Goal: Information Seeking & Learning: Find specific fact

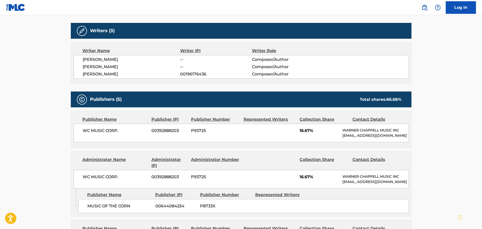
scroll to position [126, 0]
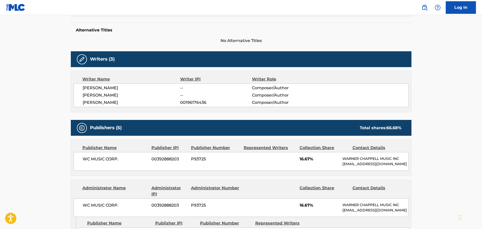
scroll to position [45, 0]
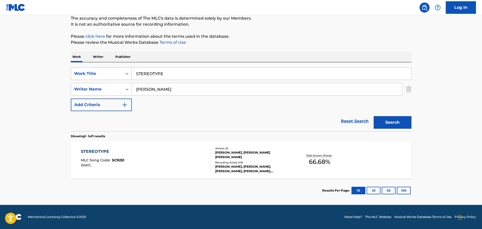
drag, startPoint x: 184, startPoint y: 73, endPoint x: 105, endPoint y: 77, distance: 78.9
click at [106, 77] on div "SearchWithCriteria1b10195a-6804-47fc-a6a8-498286006231 Work Title STEREOTYPE" at bounding box center [241, 73] width 341 height 13
type input "SWAYIN'"
click at [374, 116] on button "Search" at bounding box center [393, 122] width 38 height 13
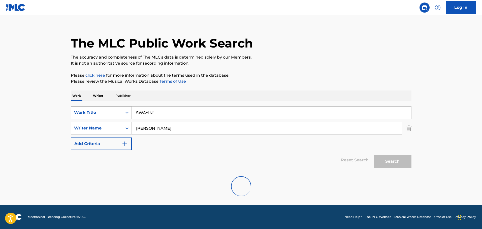
scroll to position [0, 0]
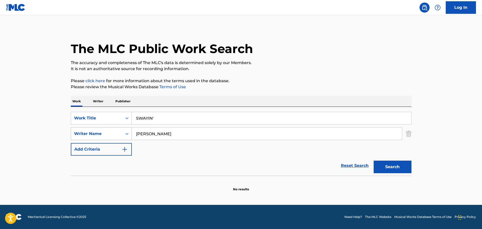
drag, startPoint x: 158, startPoint y: 133, endPoint x: 113, endPoint y: 133, distance: 45.3
click at [113, 133] on div "SearchWithCriteria4507622a-0846-4059-bd6f-b79fb54d1326 Writer Name BUNDY" at bounding box center [241, 134] width 341 height 13
paste input "AKINS"
type input "AKINS"
click at [374, 161] on button "Search" at bounding box center [393, 167] width 38 height 13
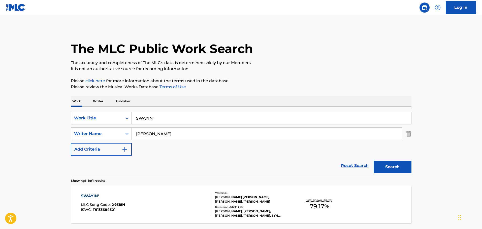
scroll to position [45, 0]
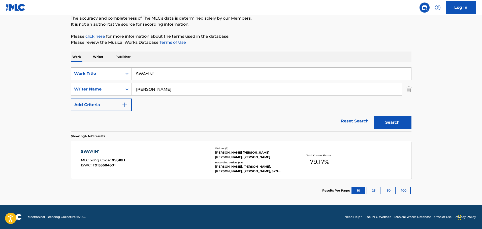
click at [220, 150] on div "Writers ( 3 )" at bounding box center [253, 149] width 76 height 4
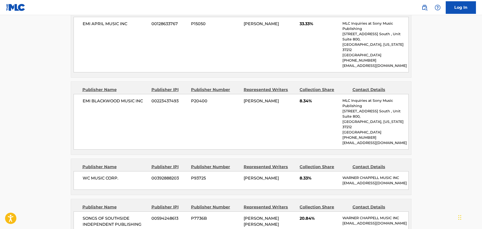
scroll to position [201, 0]
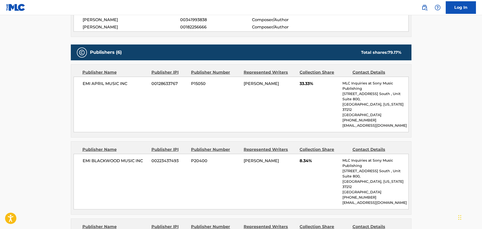
drag, startPoint x: 200, startPoint y: 85, endPoint x: 197, endPoint y: 84, distance: 2.7
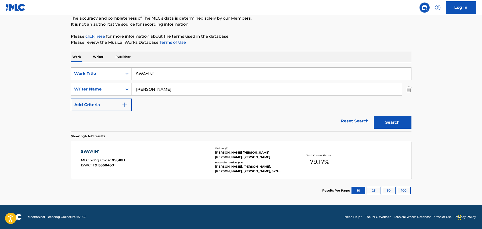
scroll to position [45, 0]
click at [205, 76] on input "SWAYIN'" at bounding box center [271, 74] width 279 height 12
type input "YOU SHOULD BE HERE"
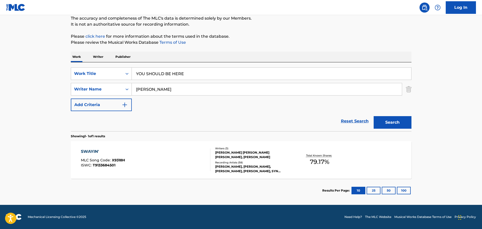
click at [374, 116] on button "Search" at bounding box center [393, 122] width 38 height 13
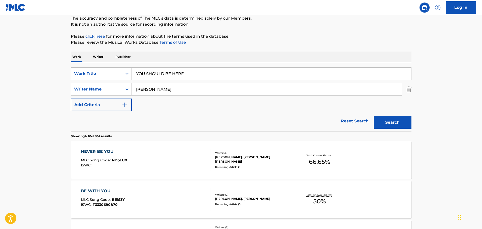
click at [180, 88] on input "AKINS" at bounding box center [267, 89] width 270 height 12
paste input "GORLEY"
type input "GORLEY"
click at [374, 116] on button "Search" at bounding box center [393, 122] width 38 height 13
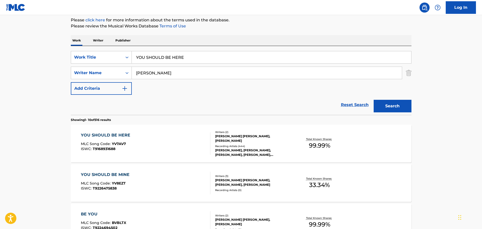
scroll to position [70, 0]
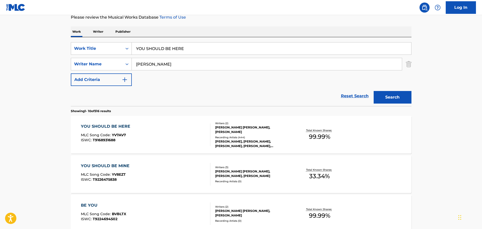
click at [260, 136] on div "Recording Artists ( 444 )" at bounding box center [253, 138] width 76 height 4
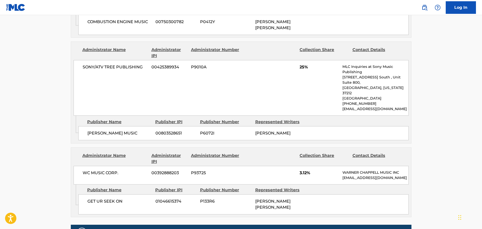
scroll to position [479, 0]
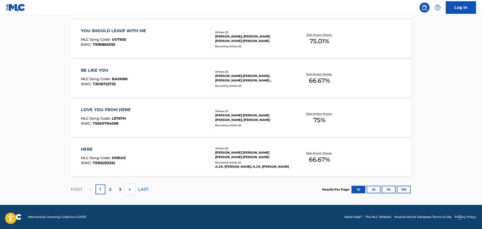
scroll to position [70, 0]
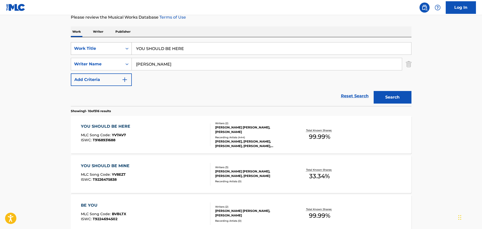
drag, startPoint x: 197, startPoint y: 47, endPoint x: 121, endPoint y: 48, distance: 76.1
click at [121, 48] on div "SearchWithCriteria1b10195a-6804-47fc-a6a8-498286006231 Work Title YOU SHOULD BE…" at bounding box center [241, 48] width 341 height 13
type input "ABOVE THE CLOUDS"
drag, startPoint x: 162, startPoint y: 64, endPoint x: 116, endPoint y: 64, distance: 46.1
click at [116, 64] on div "SearchWithCriteria4507622a-0846-4059-bd6f-b79fb54d1326 Writer Name GORLEY" at bounding box center [241, 64] width 341 height 13
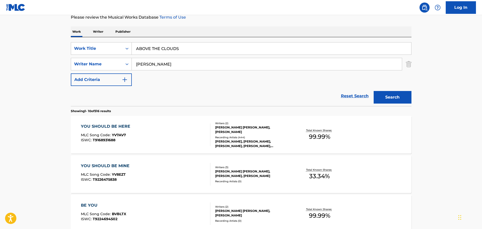
paste input "LAUPER"
type input "LAUPER"
click at [410, 99] on button "Search" at bounding box center [393, 97] width 38 height 13
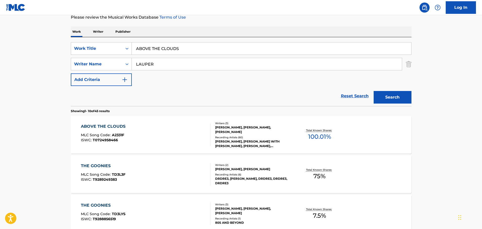
click at [203, 140] on div "ABOVE THE CLOUDS MLC Song Code : A2331F ISWC : T0724958466" at bounding box center [145, 135] width 129 height 23
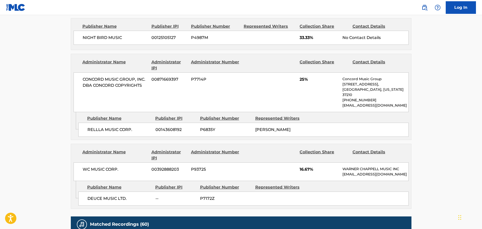
scroll to position [353, 0]
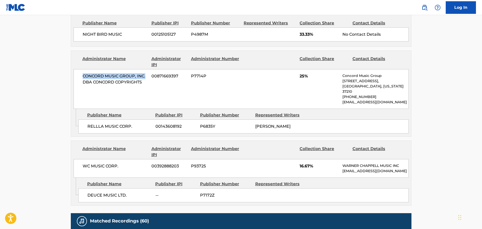
drag, startPoint x: 147, startPoint y: 75, endPoint x: 75, endPoint y: 76, distance: 71.5
click at [75, 76] on div "CONCORD MUSIC GROUP, INC. DBA CONCORD COPYRIGHTS 00871669397 P7714P 25% Concord…" at bounding box center [241, 89] width 335 height 40
copy span "CONCORD MUSIC GROUP, INC."
drag, startPoint x: 143, startPoint y: 83, endPoint x: 83, endPoint y: 82, distance: 60.2
click at [83, 82] on span "CONCORD MUSIC GROUP, INC. DBA CONCORD COPYRIGHTS" at bounding box center [115, 79] width 65 height 12
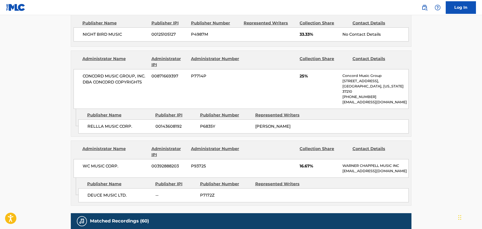
drag, startPoint x: 262, startPoint y: 51, endPoint x: 260, endPoint y: 48, distance: 3.2
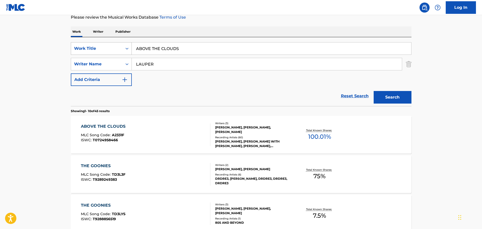
drag, startPoint x: 198, startPoint y: 49, endPoint x: 103, endPoint y: 48, distance: 94.4
click at [103, 48] on div "SearchWithCriteria1b10195a-6804-47fc-a6a8-498286006231 Work Title ABOVE THE CLO…" at bounding box center [241, 48] width 341 height 13
type input "FEELS LIKE CHRISTMAS"
click at [374, 91] on button "Search" at bounding box center [393, 97] width 38 height 13
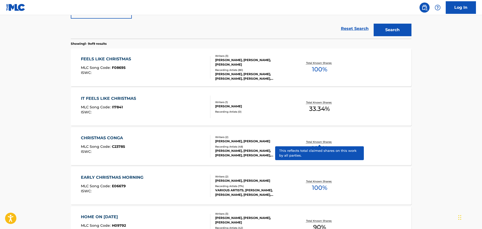
scroll to position [120, 0]
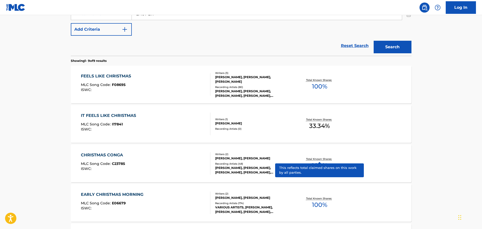
click at [215, 95] on div "CYNDI LAUPER, CYNDI LAUPER, CYNDI LAUPER, CYNDI LAUPER, CYNDI LAUPER" at bounding box center [253, 93] width 76 height 9
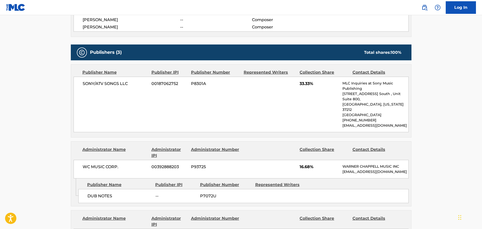
scroll to position [327, 0]
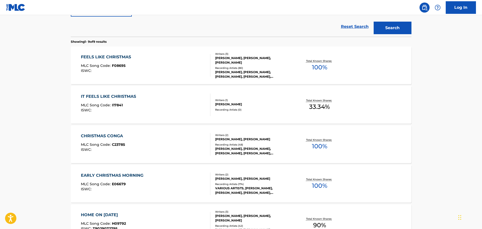
scroll to position [48, 0]
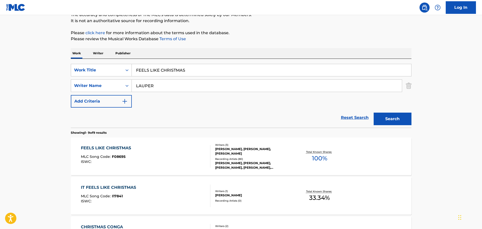
click at [264, 69] on input "FEELS LIKE CHRISTMAS" at bounding box center [271, 70] width 279 height 12
type input "INTO THE NIGHTLIFE"
click at [374, 113] on button "Search" at bounding box center [393, 119] width 38 height 13
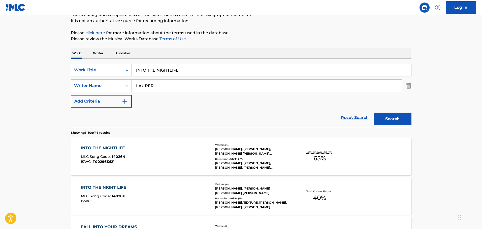
click at [208, 143] on div "INTO THE NIGHTLIFE MLC Song Code : I4026N ISWC : T0029612121 Writers ( 4 ) CYND…" at bounding box center [241, 157] width 341 height 38
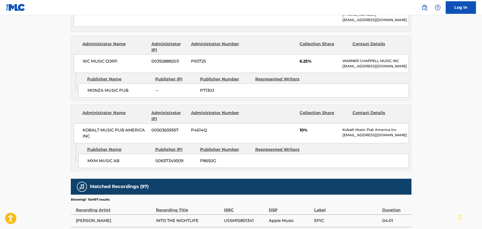
scroll to position [252, 0]
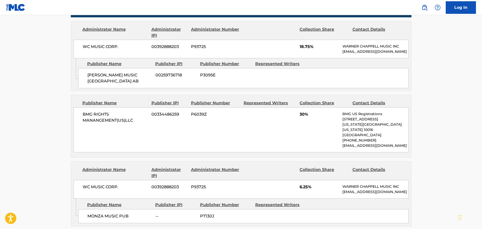
scroll to position [48, 0]
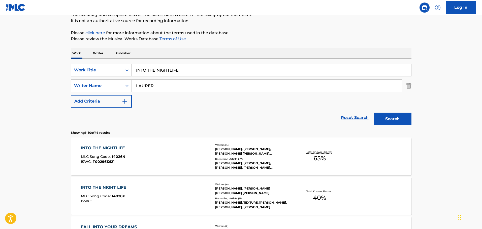
drag, startPoint x: 188, startPoint y: 70, endPoint x: 80, endPoint y: 70, distance: 107.8
click at [80, 70] on div "SearchWithCriteria1b10195a-6804-47fc-a6a8-498286006231 Work Title INTO THE NIGH…" at bounding box center [241, 70] width 341 height 13
type input "RAIN ON ME"
click at [374, 113] on button "Search" at bounding box center [393, 119] width 38 height 13
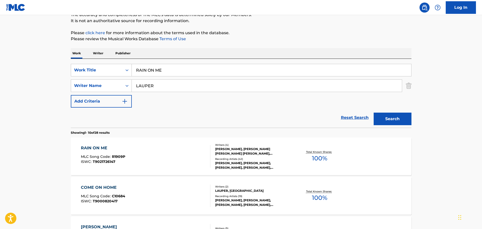
click at [131, 162] on div "RAIN ON ME MLC Song Code : R1909P ISWC : T9021726147" at bounding box center [145, 156] width 129 height 23
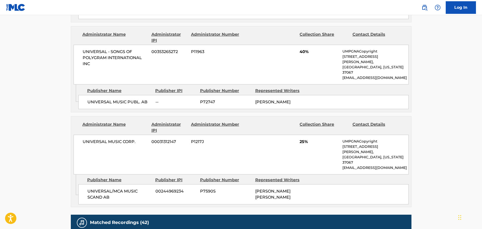
scroll to position [428, 0]
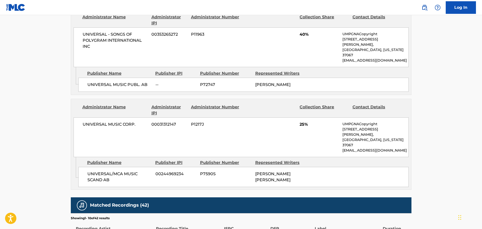
drag, startPoint x: 204, startPoint y: 92, endPoint x: 197, endPoint y: 90, distance: 7.6
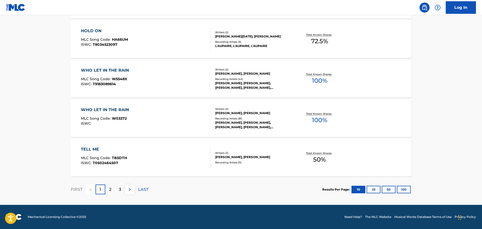
scroll to position [48, 0]
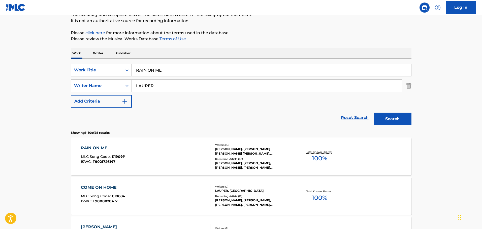
drag, startPoint x: 166, startPoint y: 65, endPoint x: 125, endPoint y: 69, distance: 41.9
click at [125, 69] on div "SearchWithCriteria1b10195a-6804-47fc-a6a8-498286006231 Work Title RAIN ON ME" at bounding box center [241, 70] width 341 height 13
type input "SET YOUR HEART"
click at [374, 113] on button "Search" at bounding box center [393, 119] width 38 height 13
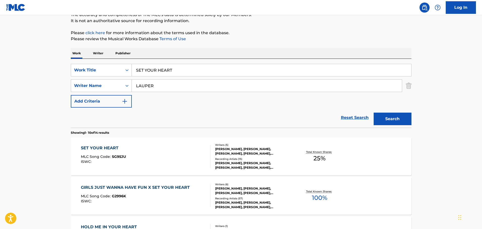
scroll to position [73, 0]
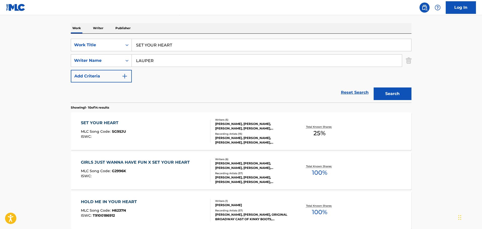
drag, startPoint x: 201, startPoint y: 151, endPoint x: 199, endPoint y: 145, distance: 6.5
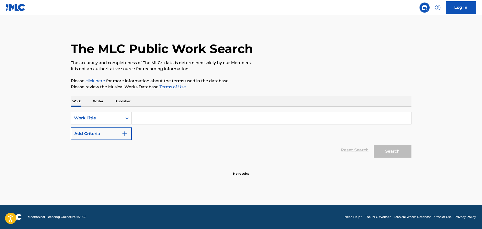
drag, startPoint x: 168, startPoint y: 118, endPoint x: 169, endPoint y: 111, distance: 7.1
click at [168, 118] on input "Search Form" at bounding box center [271, 118] width 279 height 12
type input "CON CALMA"
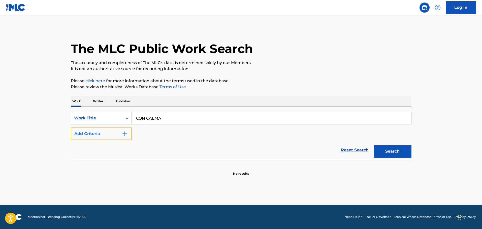
click at [94, 137] on button "Add Criteria" at bounding box center [101, 134] width 61 height 13
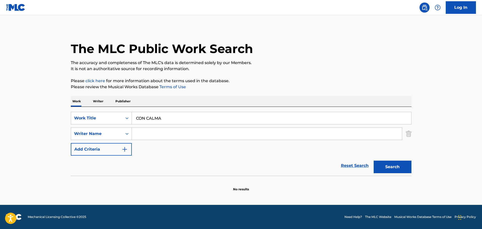
click at [161, 137] on input "Search Form" at bounding box center [267, 134] width 270 height 12
paste input "LEARY"
type input "LEARY"
click at [390, 163] on button "Search" at bounding box center [393, 167] width 38 height 13
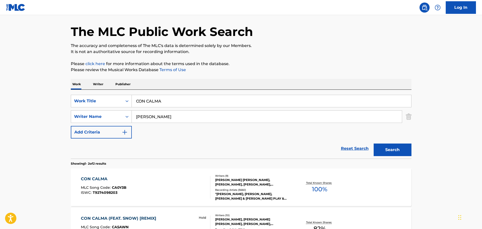
scroll to position [25, 0]
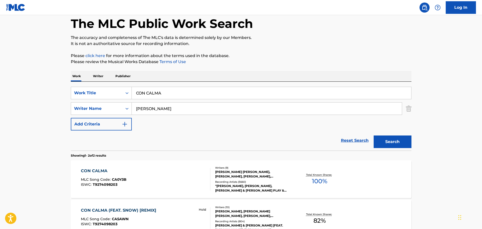
click at [228, 172] on div "TERRI LOWE DONALD-STRICKLAND, DAVID MACIAS, JUAN SALINAS, MICHAEL L GRIER, EDMO…" at bounding box center [253, 174] width 76 height 9
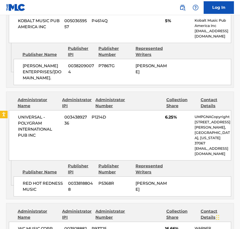
scroll to position [932, 0]
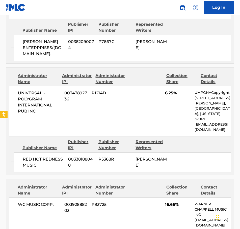
click at [138, 184] on div at bounding box center [146, 190] width 32 height 12
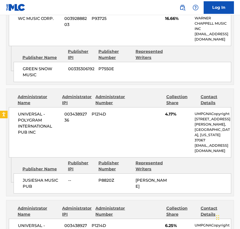
scroll to position [1159, 0]
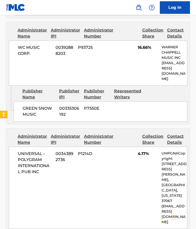
scroll to position [25, 0]
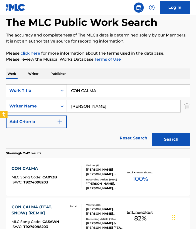
drag, startPoint x: 121, startPoint y: 89, endPoint x: 54, endPoint y: 91, distance: 67.5
click at [54, 91] on div "SearchWithCriteria003bdd3d-e7e3-4941-a11c-a13f0b18783a Work Title CON CALMA" at bounding box center [98, 90] width 184 height 13
type input "BABY"
click at [93, 110] on input "LEARY" at bounding box center [124, 106] width 114 height 12
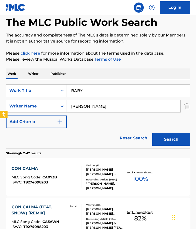
paste input "DIAMANDIS"
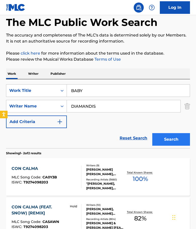
type input "DIAMANDIS"
click at [168, 137] on button "Search" at bounding box center [172, 139] width 38 height 13
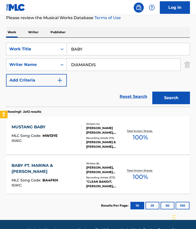
scroll to position [76, 0]
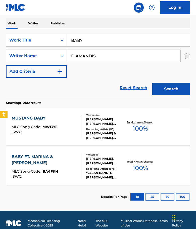
click at [59, 167] on div "BABY FT. MARINA & LUIS FONSI MLC Song Code : BA4FKH ISWC :" at bounding box center [45, 166] width 66 height 25
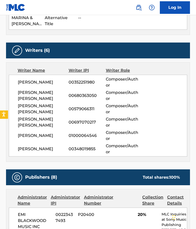
scroll to position [176, 0]
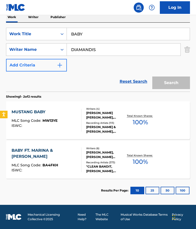
scroll to position [82, 0]
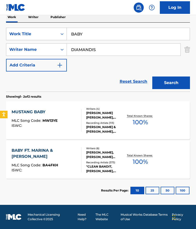
drag, startPoint x: 95, startPoint y: 36, endPoint x: 48, endPoint y: 35, distance: 46.9
click at [48, 35] on div "SearchWithCriteria003bdd3d-e7e3-4941-a11c-a13f0b18783a Work Title BABY" at bounding box center [98, 34] width 184 height 13
type input "DURA REMIX"
click at [128, 57] on div "SearchWithCriteria003bdd3d-e7e3-4941-a11c-a13f0b18783a Work Title DURA REMIX Se…" at bounding box center [98, 50] width 184 height 44
click at [126, 54] on input "DIAMANDIS" at bounding box center [124, 50] width 114 height 12
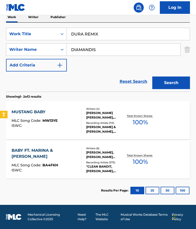
click at [126, 53] on input "DIAMANDIS" at bounding box center [124, 50] width 114 height 12
paste input "VAZQUEZ"
type input "VAZQUEZ"
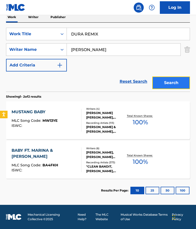
click at [162, 84] on button "Search" at bounding box center [172, 83] width 38 height 13
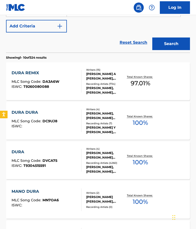
scroll to position [126, 0]
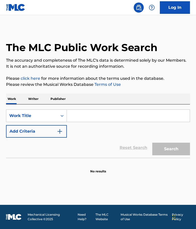
click at [81, 113] on input "Search Form" at bounding box center [128, 116] width 123 height 12
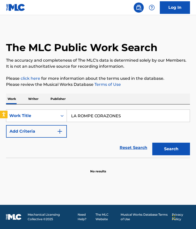
type input "LA ROMPE CORAZONES"
click at [153, 143] on button "Search" at bounding box center [172, 149] width 38 height 13
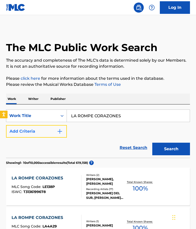
click at [40, 130] on button "Add Criteria" at bounding box center [36, 131] width 61 height 13
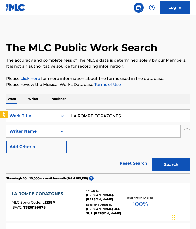
drag, startPoint x: 87, startPoint y: 129, endPoint x: 106, endPoint y: 137, distance: 20.2
click at [87, 129] on input "Search Form" at bounding box center [124, 131] width 114 height 12
paste input "ROSADO"
type input "ROSADO"
click at [175, 165] on button "Search" at bounding box center [172, 164] width 38 height 13
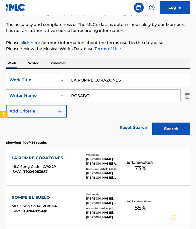
scroll to position [76, 0]
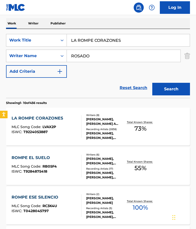
click at [76, 125] on div "LA ROMPE CORAZONES MLC Song Code : LVAX2P ISWC : T9224053887" at bounding box center [47, 126] width 70 height 23
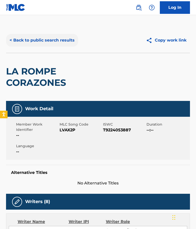
click at [42, 41] on button "< Back to public search results" at bounding box center [42, 40] width 72 height 13
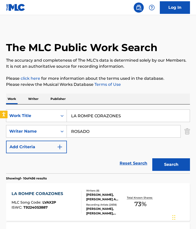
scroll to position [76, 0]
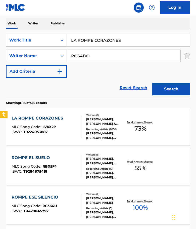
drag, startPoint x: 131, startPoint y: 38, endPoint x: 36, endPoint y: 38, distance: 95.0
click at [36, 38] on div "SearchWithCriteria00bdd469-adf4-4a7c-b36b-f88d199bb804 Work Title LA ROMPE CORA…" at bounding box center [98, 40] width 184 height 13
type input "PROBLEMA"
click at [153, 83] on button "Search" at bounding box center [172, 89] width 38 height 13
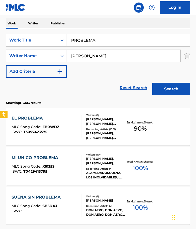
click at [101, 56] on input "[PERSON_NAME]" at bounding box center [124, 56] width 114 height 12
type input "[PERSON_NAME]"
click at [153, 83] on button "Search" at bounding box center [172, 89] width 38 height 13
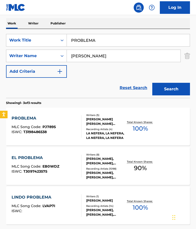
click at [99, 131] on div "Recording Artists ( 4 )" at bounding box center [105, 129] width 39 height 4
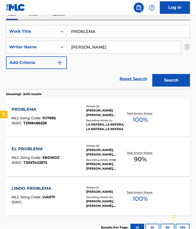
scroll to position [76, 0]
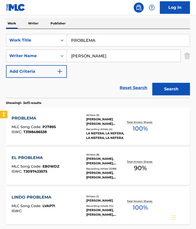
click at [106, 45] on input "PROBLEMA" at bounding box center [128, 40] width 123 height 12
type input "PROBLEMA (LUNYTUNES VERSION)"
click at [153, 83] on button "Search" at bounding box center [172, 89] width 38 height 13
click at [99, 52] on input "[PERSON_NAME]" at bounding box center [124, 56] width 114 height 12
click at [98, 53] on input "[PERSON_NAME]" at bounding box center [124, 56] width 114 height 12
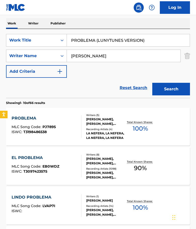
click at [97, 54] on input "[PERSON_NAME]" at bounding box center [124, 56] width 114 height 12
click at [153, 83] on button "Search" at bounding box center [172, 89] width 38 height 13
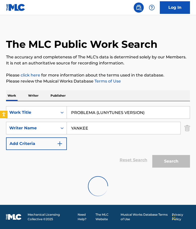
scroll to position [0, 0]
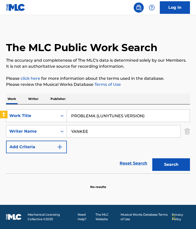
click at [100, 130] on input "YANKEE" at bounding box center [124, 131] width 114 height 12
paste input "GERONIMO"
type input "GERONIMO"
click at [175, 167] on button "Search" at bounding box center [172, 164] width 38 height 13
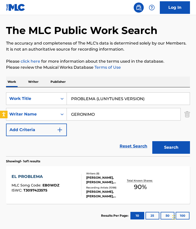
scroll to position [25, 0]
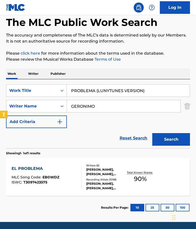
click at [80, 179] on div at bounding box center [79, 177] width 4 height 23
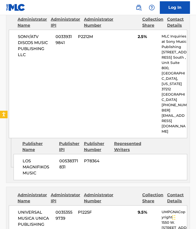
scroll to position [1133, 0]
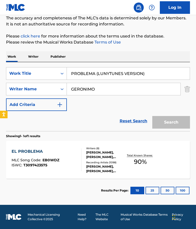
scroll to position [42, 0]
click at [99, 170] on div "[PERSON_NAME], [PERSON_NAME], [PERSON_NAME], [PERSON_NAME], [PERSON_NAME]" at bounding box center [105, 168] width 39 height 9
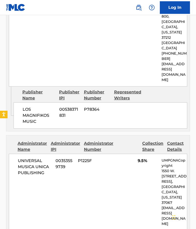
scroll to position [1159, 0]
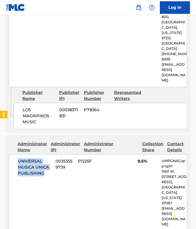
drag, startPoint x: 33, startPoint y: 28, endPoint x: 14, endPoint y: 18, distance: 21.6
click at [14, 154] on div "UNIVERSAL MUSICA UNICA PUBLISHING 00353559739 P1225F 9.5% UMPGNACopyright 1550 …" at bounding box center [98, 192] width 179 height 77
copy span "UNIVERSAL MUSICA UNICA PUBLISHING"
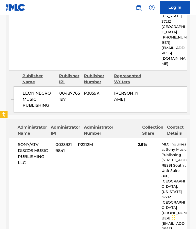
scroll to position [932, 0]
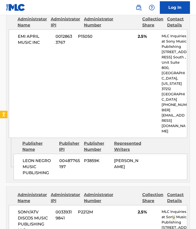
drag, startPoint x: 38, startPoint y: 210, endPoint x: 18, endPoint y: 197, distance: 23.1
copy span "LOS MAGNIFIKOS MUSIC"
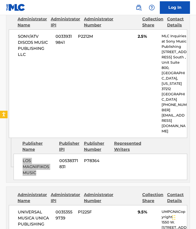
scroll to position [1108, 0]
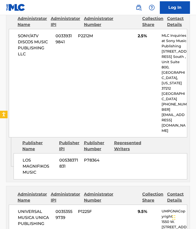
drag, startPoint x: 39, startPoint y: 165, endPoint x: 19, endPoint y: 160, distance: 20.9
copy span "RICH MUSIC LTD"
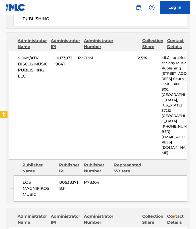
scroll to position [957, 0]
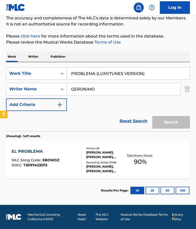
scroll to position [42, 0]
drag, startPoint x: 154, startPoint y: 75, endPoint x: 28, endPoint y: 77, distance: 125.7
click at [28, 77] on div "SearchWithCriteria00bdd469-adf4-4a7c-b36b-f88d199bb804 Work Title PROBLEMA (LUN…" at bounding box center [98, 73] width 184 height 13
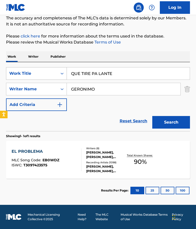
type input "QUE TIRE PA LANTE"
type input "[PERSON_NAME]"
click at [153, 116] on button "Search" at bounding box center [172, 122] width 38 height 13
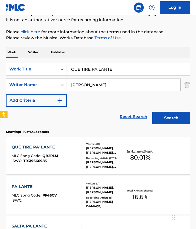
scroll to position [0, 0]
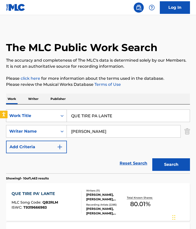
drag, startPoint x: 119, startPoint y: 116, endPoint x: 36, endPoint y: 116, distance: 83.1
click at [36, 116] on div "SearchWithCriteria00bdd469-adf4-4a7c-b36b-f88d199bb804 Work Title QUE TIRE PA L…" at bounding box center [98, 116] width 184 height 13
type input "RUMBATON"
drag, startPoint x: 111, startPoint y: 133, endPoint x: 33, endPoint y: 129, distance: 78.5
click at [33, 129] on div "SearchWithCriteriaa6da5113-217b-492f-acab-af9fa16a1c2d Writer Name [PERSON_NAME]" at bounding box center [98, 131] width 184 height 13
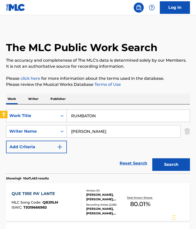
click at [153, 158] on button "Search" at bounding box center [172, 164] width 38 height 13
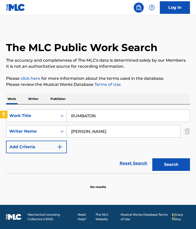
drag, startPoint x: 99, startPoint y: 130, endPoint x: 64, endPoint y: 130, distance: 35.0
click at [64, 130] on div "SearchWithCriteriaa6da5113-217b-492f-acab-af9fa16a1c2d Writer Name [PERSON_NAME]" at bounding box center [98, 131] width 184 height 13
click at [122, 121] on input "RUMBATON" at bounding box center [128, 116] width 123 height 12
drag, startPoint x: 116, startPoint y: 117, endPoint x: 43, endPoint y: 117, distance: 73.0
click at [43, 117] on div "SearchWithCriteria00bdd469-adf4-4a7c-b36b-f88d199bb804 Work Title RUMBATON" at bounding box center [98, 116] width 184 height 13
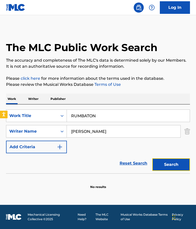
click at [161, 164] on button "Search" at bounding box center [172, 164] width 38 height 13
click at [106, 131] on input "[PERSON_NAME]" at bounding box center [124, 131] width 114 height 12
type input "[GEOGRAPHIC_DATA]"
click at [153, 158] on button "Search" at bounding box center [172, 164] width 38 height 13
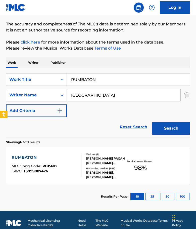
scroll to position [42, 0]
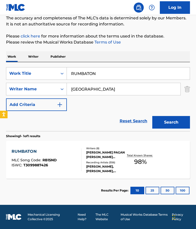
click at [75, 167] on div "RUMBATON MLC Song Code : RB15ND ISWC : T3099887426" at bounding box center [47, 160] width 70 height 23
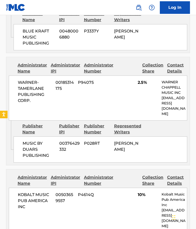
scroll to position [1083, 0]
